Goal: Information Seeking & Learning: Learn about a topic

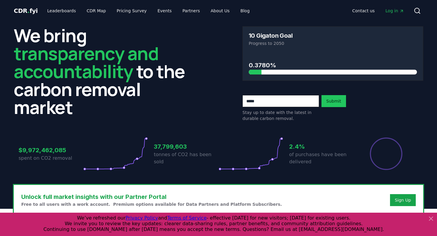
click at [431, 217] on icon at bounding box center [430, 218] width 7 height 7
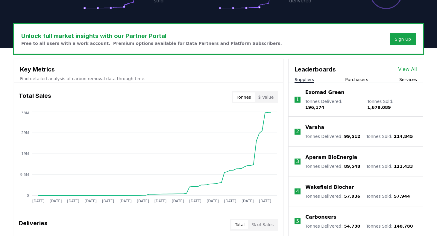
scroll to position [160, 0]
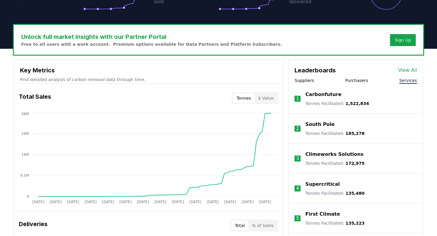
click at [405, 80] on button "Services" at bounding box center [408, 80] width 18 height 6
click at [366, 74] on div "Leaderboards View All" at bounding box center [355, 67] width 134 height 15
click at [349, 78] on button "Purchasers" at bounding box center [356, 80] width 23 height 6
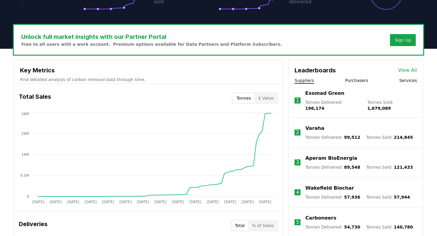
click at [311, 77] on button "Suppliers" at bounding box center [303, 80] width 19 height 6
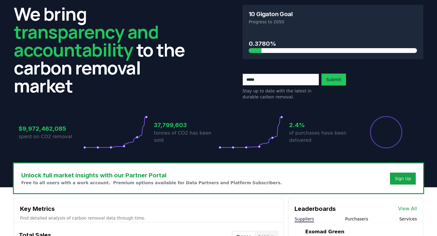
scroll to position [26, 0]
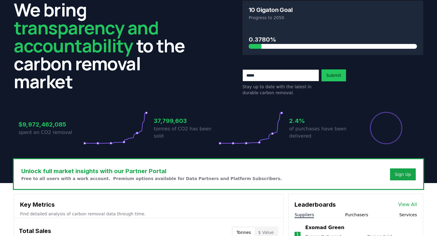
click at [142, 167] on h3 "Unlock full market insights with our Partner Portal" at bounding box center [151, 171] width 261 height 9
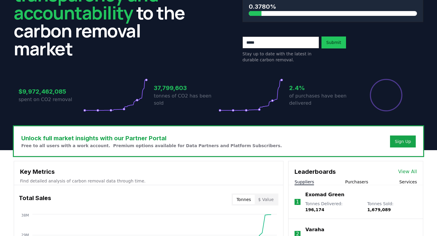
scroll to position [60, 0]
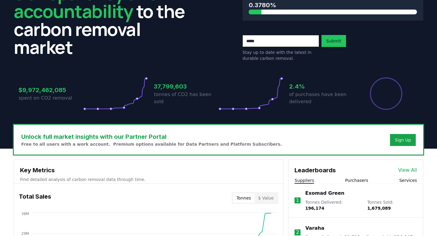
click at [83, 88] on icon at bounding box center [115, 94] width 65 height 34
click at [190, 99] on p "tonnes of CO2 has been sold" at bounding box center [186, 98] width 65 height 14
click at [322, 91] on p "of purchases have been delivered" at bounding box center [321, 98] width 65 height 14
click at [126, 142] on p "Free to all users with a work account. Premium options available for Data Partn…" at bounding box center [151, 144] width 261 height 6
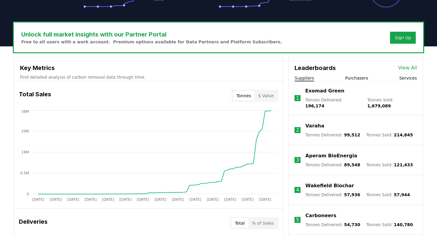
scroll to position [166, 0]
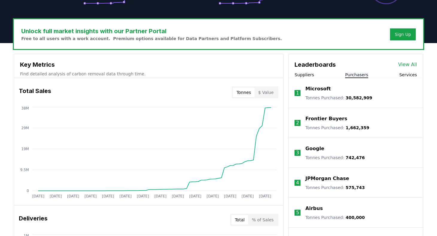
click at [362, 76] on button "Purchasers" at bounding box center [356, 75] width 23 height 6
click at [324, 88] on p "Microsoft" at bounding box center [317, 88] width 25 height 7
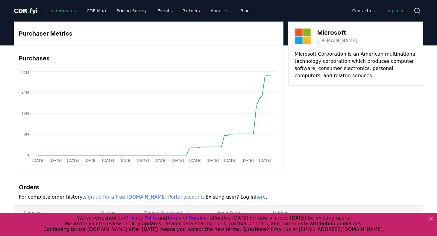
click at [63, 10] on link "Leaderboards" at bounding box center [61, 10] width 38 height 11
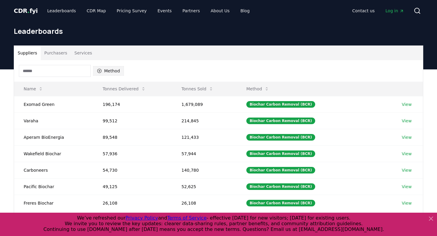
click at [102, 71] on button "Method" at bounding box center [108, 71] width 31 height 10
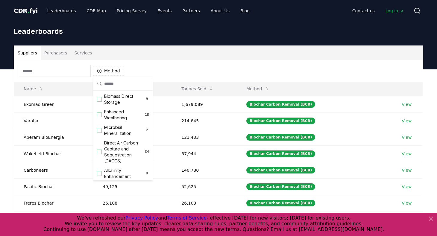
scroll to position [109, 0]
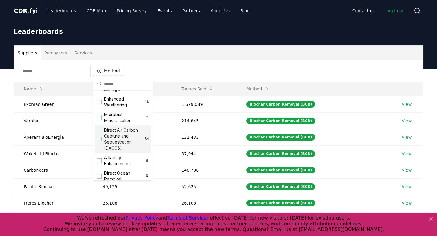
click at [100, 142] on div "Suggestions" at bounding box center [99, 139] width 5 height 5
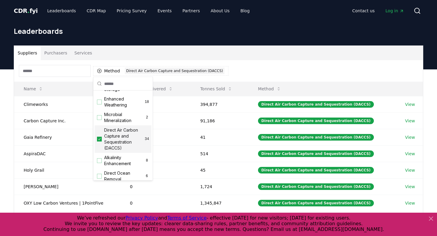
click at [240, 50] on div "Suppliers Purchasers Services" at bounding box center [218, 53] width 409 height 14
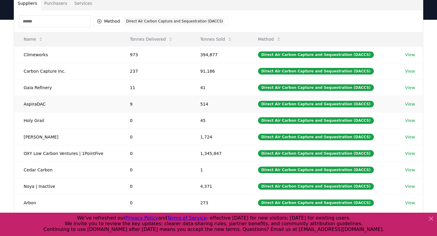
scroll to position [49, 0]
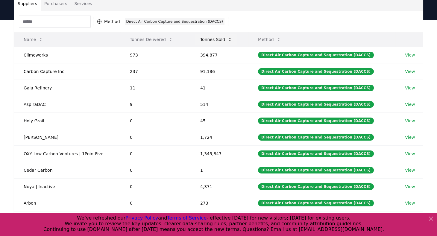
click at [219, 41] on button "Tonnes Sold" at bounding box center [216, 40] width 42 height 12
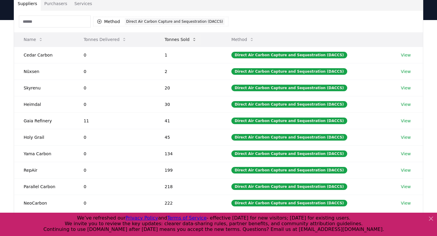
click at [186, 38] on button "Tonnes Sold" at bounding box center [181, 40] width 42 height 12
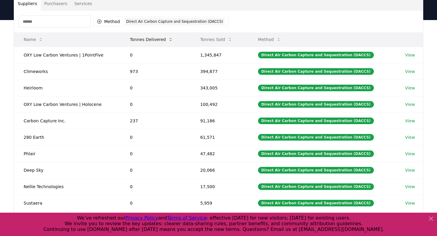
click at [151, 37] on button "Tonnes Delivered" at bounding box center [151, 40] width 53 height 12
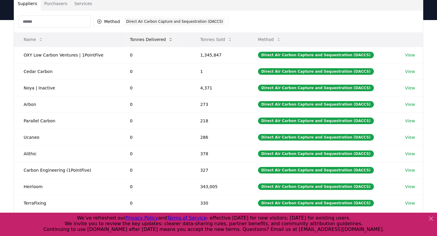
click at [151, 37] on button "Tonnes Delivered" at bounding box center [151, 40] width 53 height 12
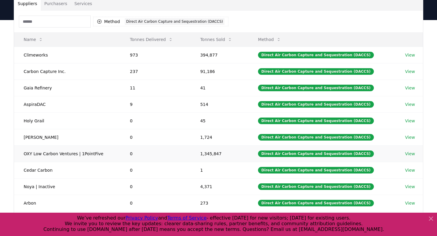
click at [407, 154] on link "View" at bounding box center [410, 154] width 10 height 6
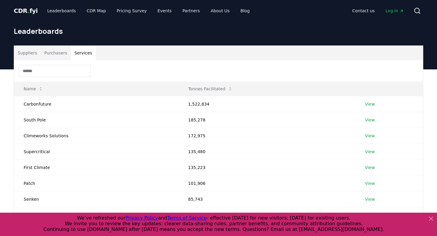
click at [85, 53] on button "Services" at bounding box center [83, 53] width 25 height 14
